Goal: Obtain resource: Download file/media

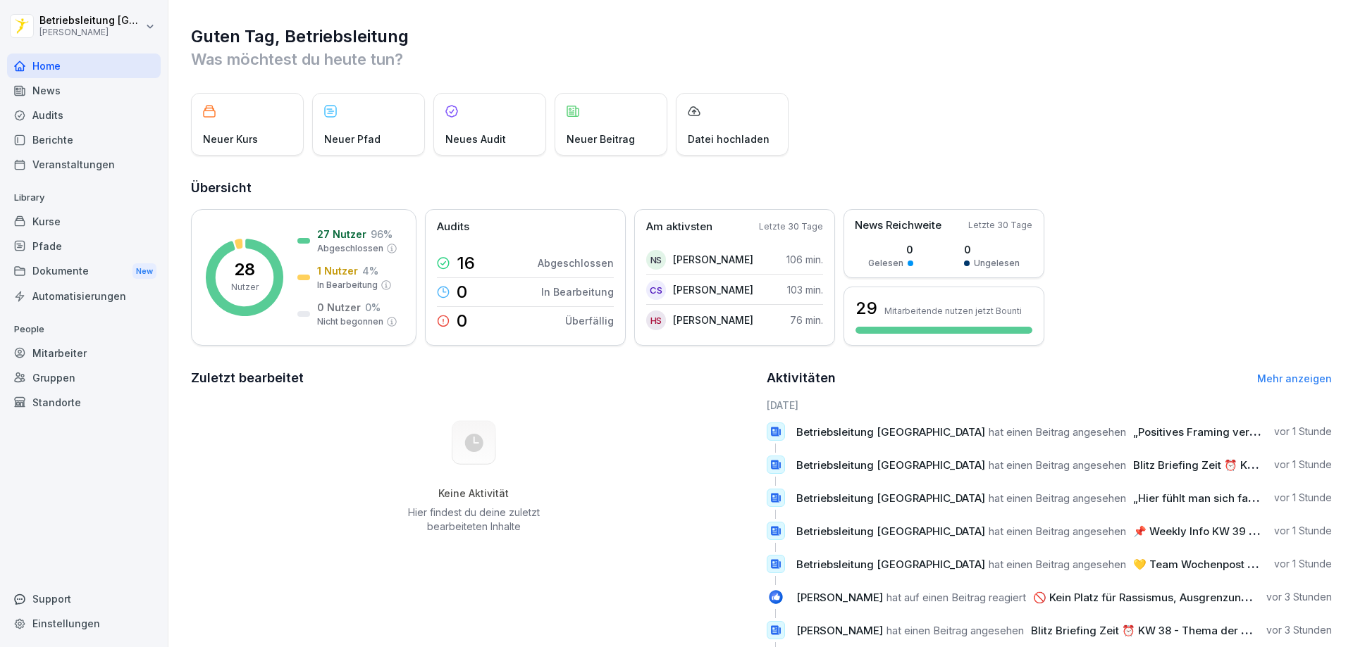
click at [60, 94] on div "News" at bounding box center [84, 90] width 154 height 25
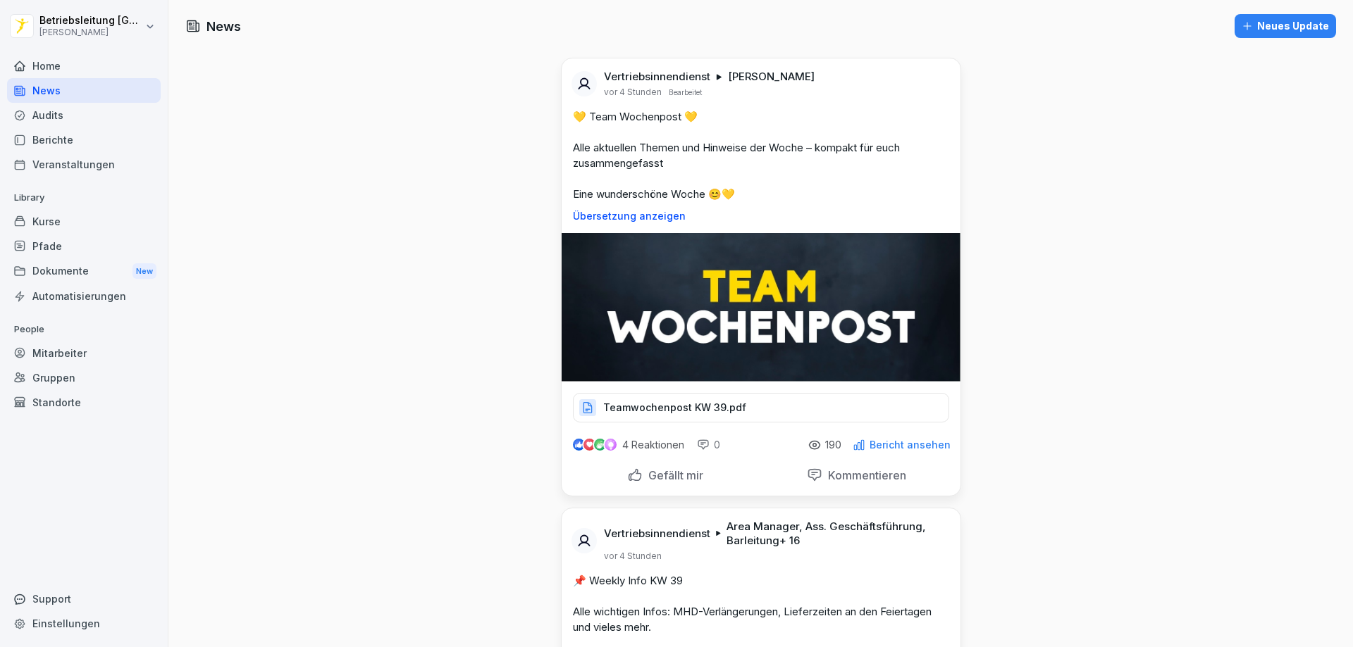
click at [72, 273] on div "Dokumente New" at bounding box center [84, 272] width 154 height 26
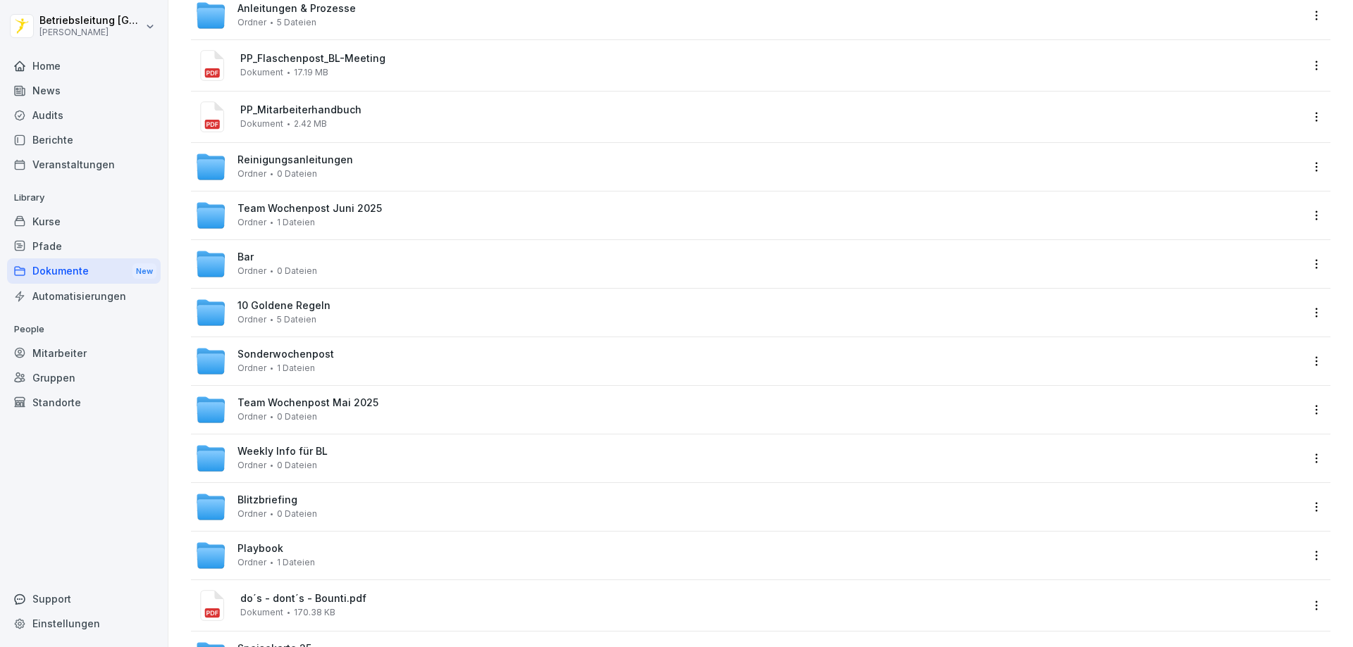
scroll to position [315, 0]
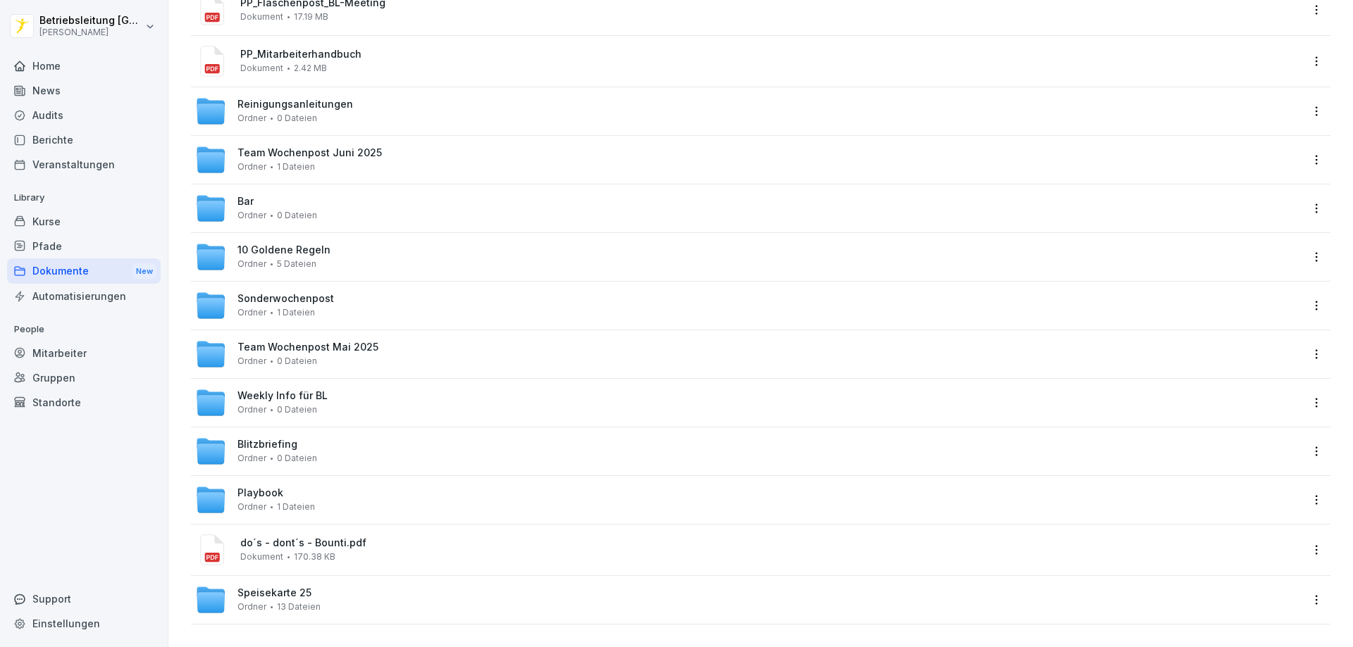
click at [285, 211] on span "0 Dateien" at bounding box center [297, 216] width 40 height 10
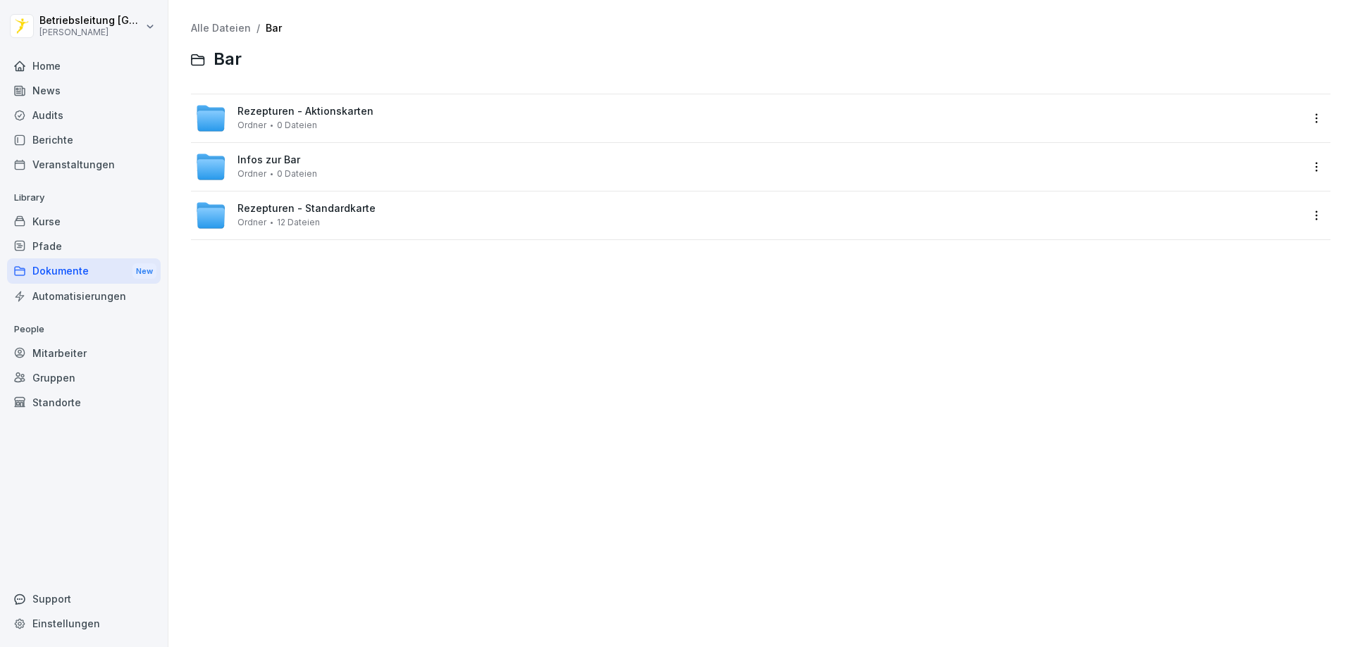
click at [337, 162] on div "Infos zur Bar Ordner 0 Dateien" at bounding box center [747, 166] width 1105 height 31
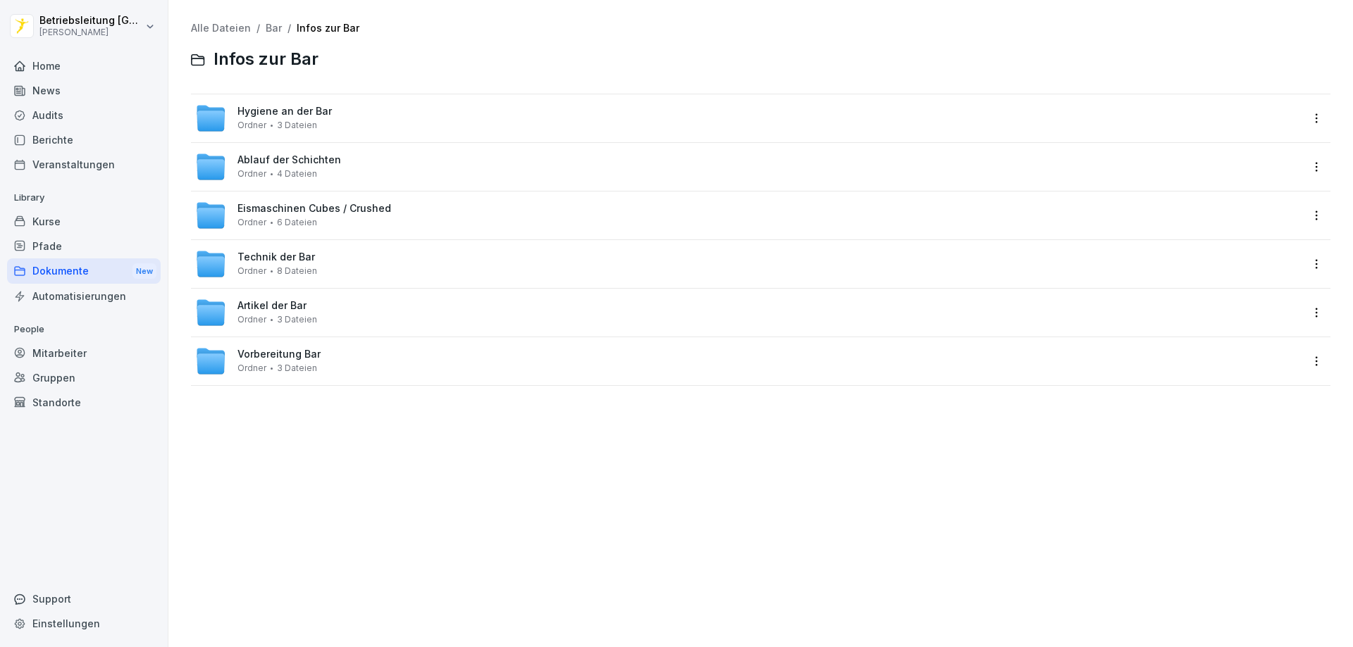
click at [302, 316] on span "3 Dateien" at bounding box center [297, 320] width 40 height 10
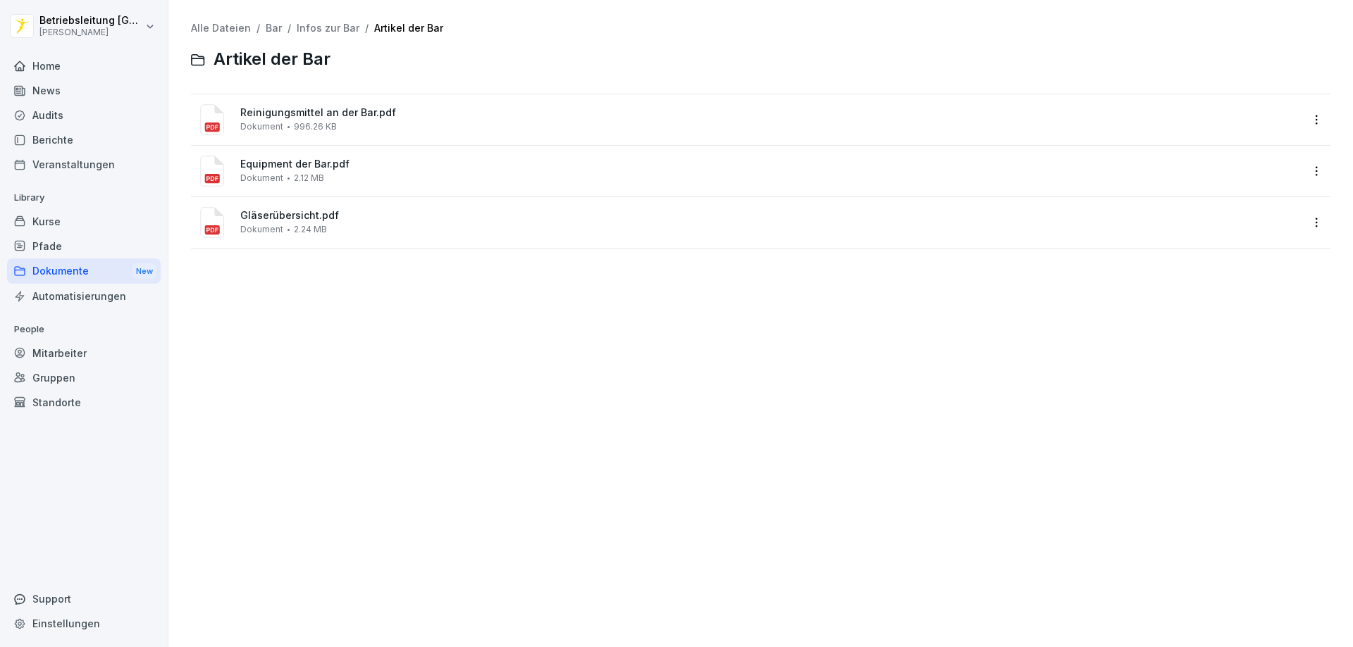
click at [287, 169] on span "Equipment der Bar.pdf" at bounding box center [770, 165] width 1060 height 12
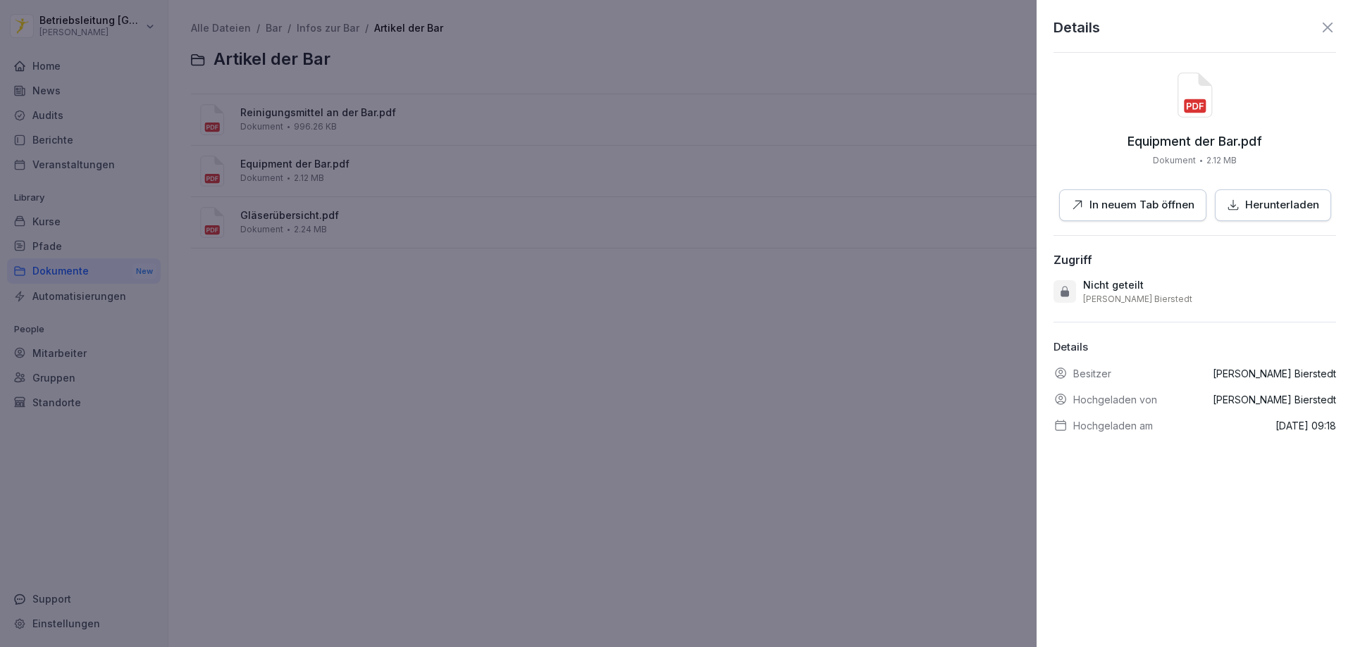
click at [1128, 204] on p "In neuem Tab öffnen" at bounding box center [1141, 205] width 105 height 16
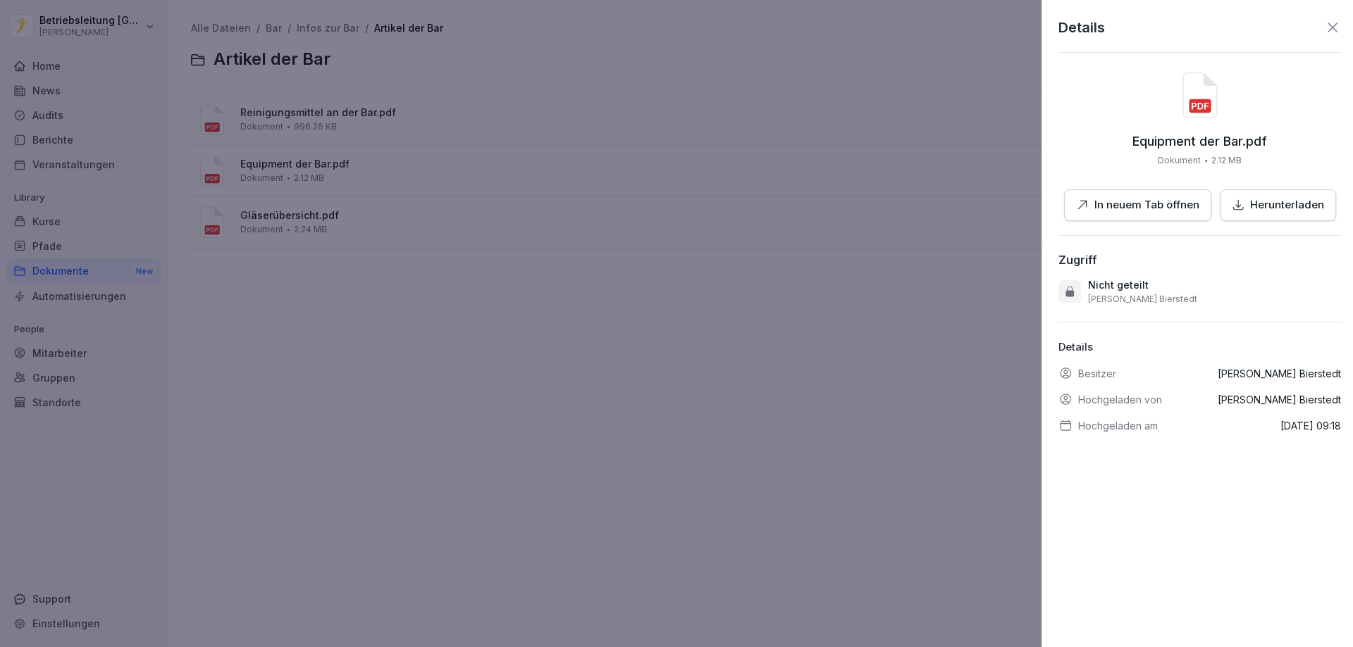
click at [733, 321] on div at bounding box center [676, 323] width 1353 height 647
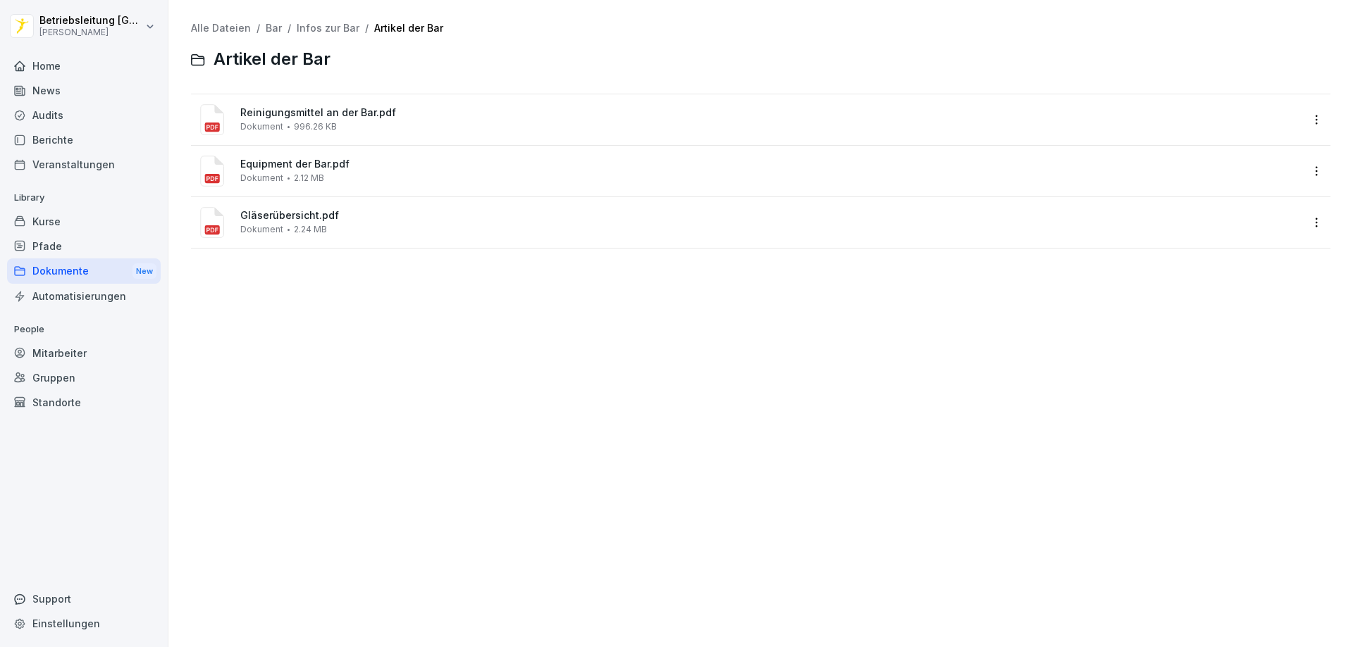
click at [53, 270] on div "Dokumente New" at bounding box center [84, 272] width 154 height 26
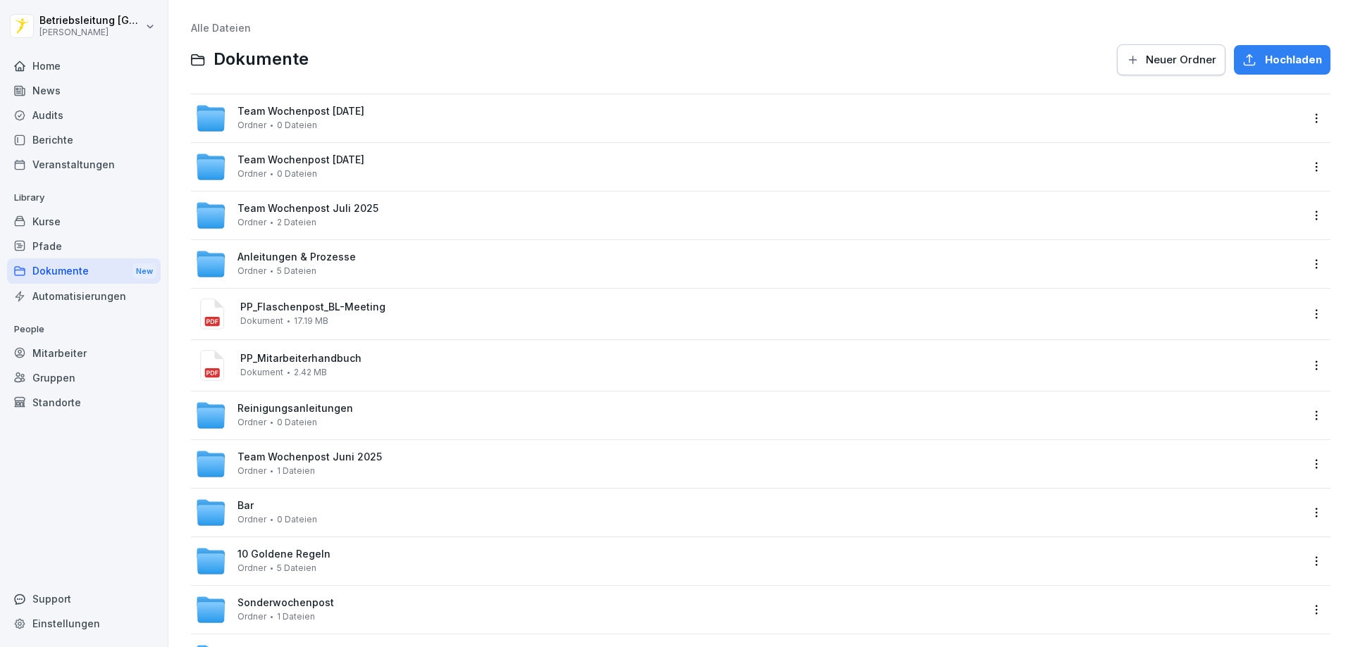
click at [66, 63] on div "Home" at bounding box center [84, 66] width 154 height 25
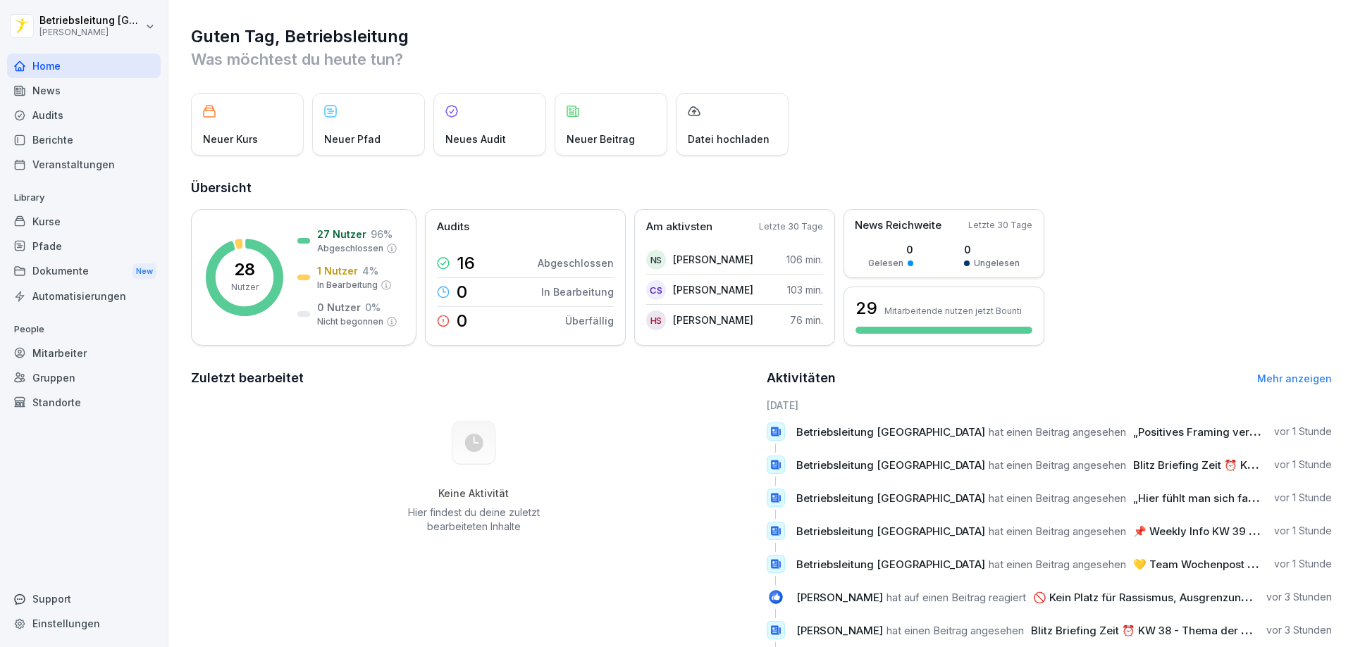
click at [68, 92] on div "News" at bounding box center [84, 90] width 154 height 25
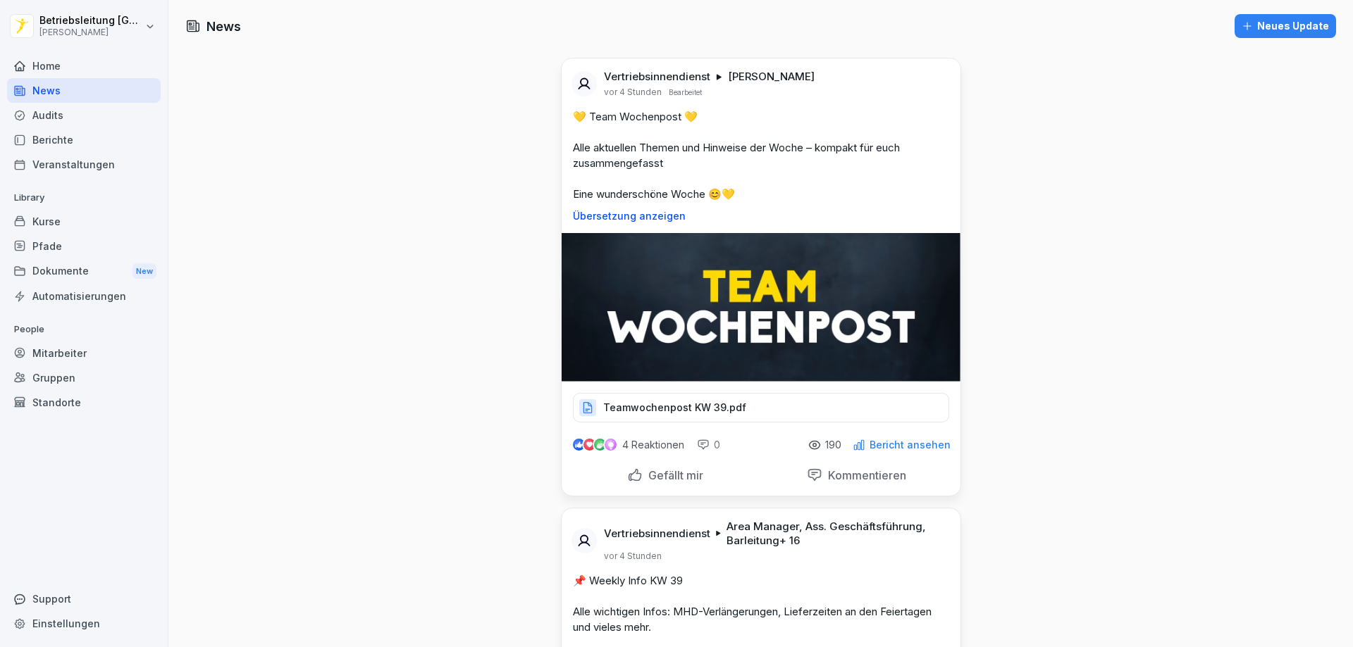
click at [646, 406] on p "Teamwochenpost KW 39.pdf" at bounding box center [674, 408] width 143 height 14
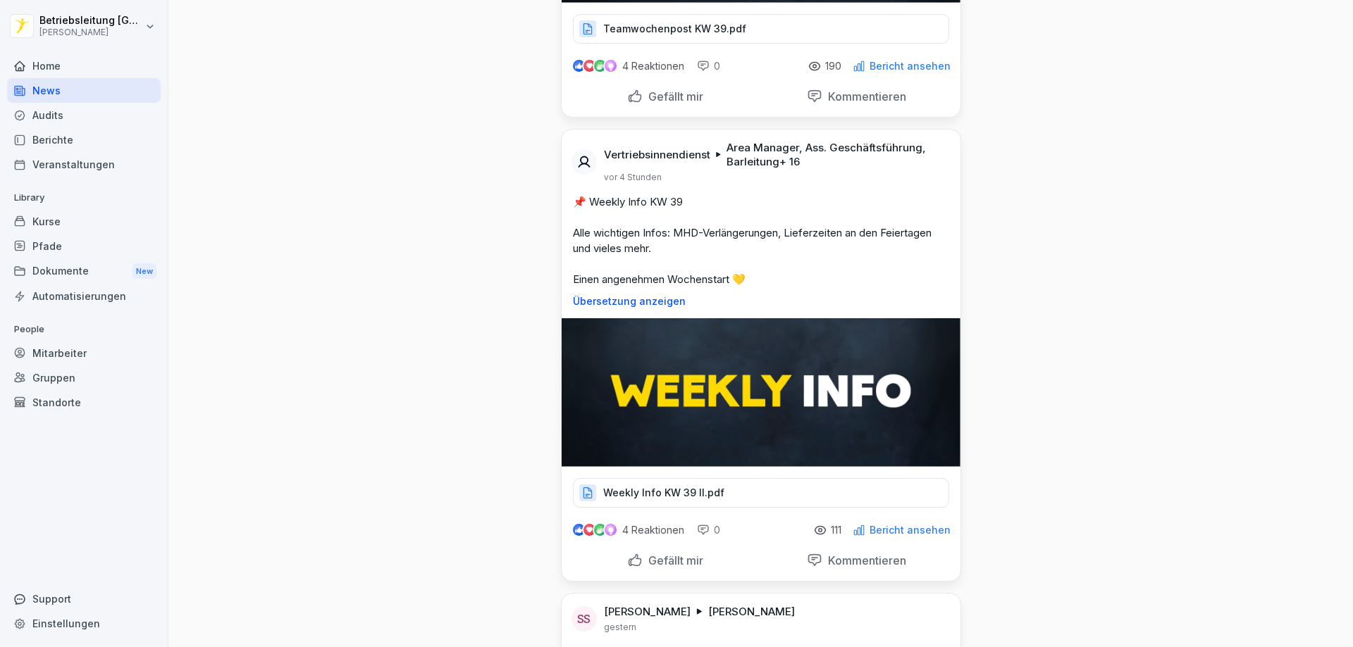
scroll to position [423, 0]
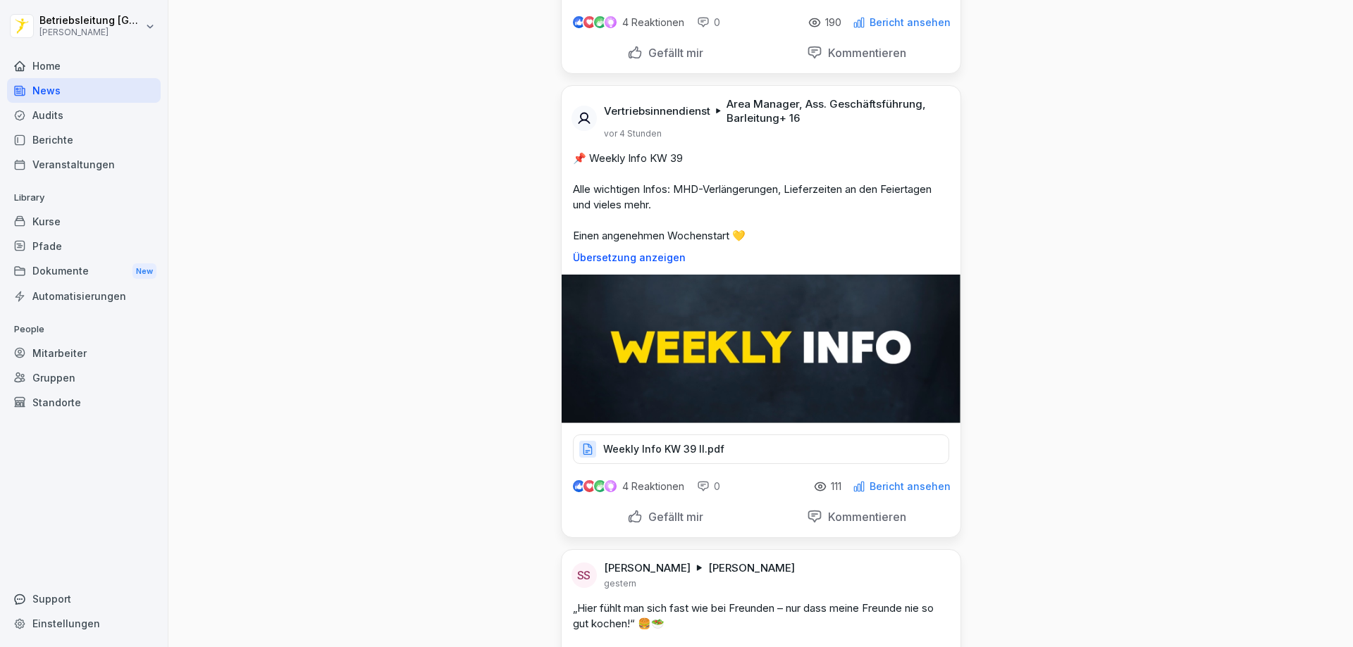
click at [707, 445] on p "Weekly Info KW 39 II.pdf" at bounding box center [663, 449] width 121 height 14
